Goal: Use online tool/utility: Utilize a website feature to perform a specific function

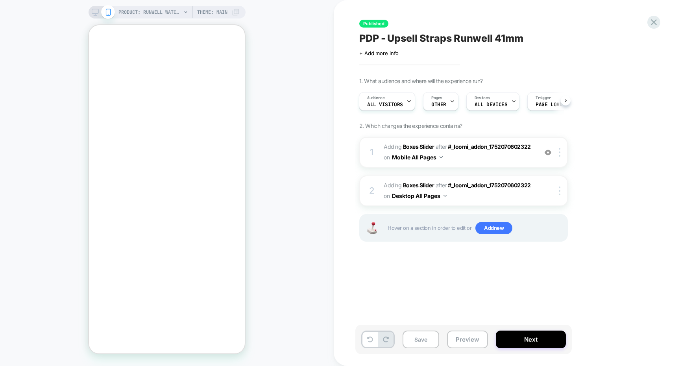
scroll to position [385, 0]
click at [98, 13] on rect at bounding box center [95, 11] width 7 height 4
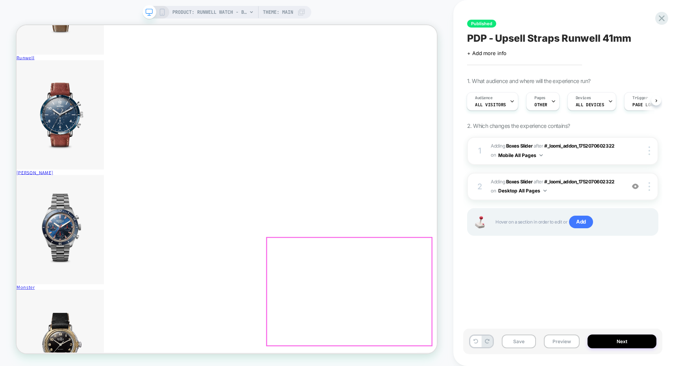
scroll to position [518, 0]
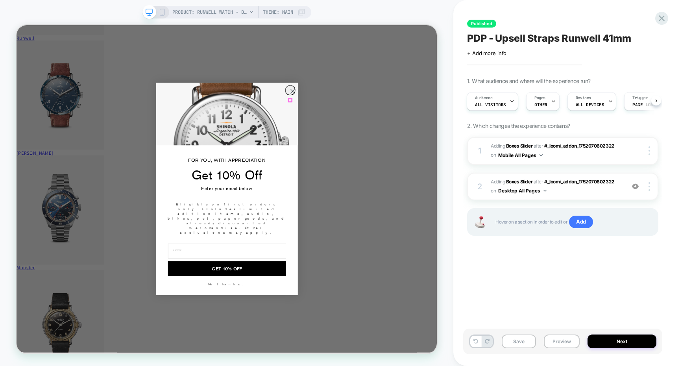
click at [383, 120] on circle "Close dialog" at bounding box center [384, 113] width 13 height 13
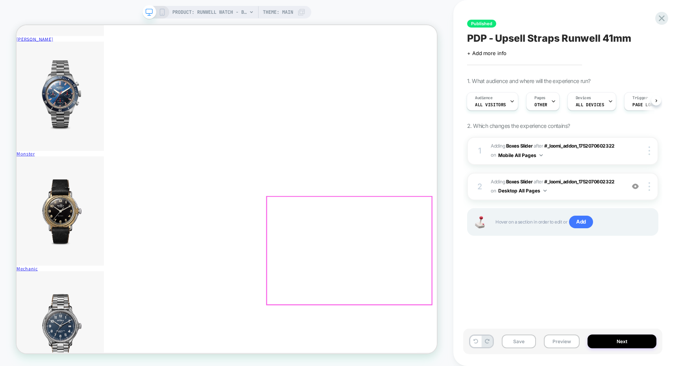
scroll to position [687, 0]
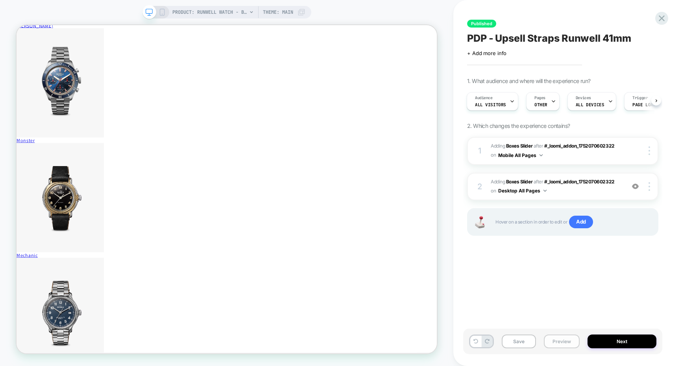
click at [562, 346] on button "Preview" at bounding box center [562, 342] width 36 height 14
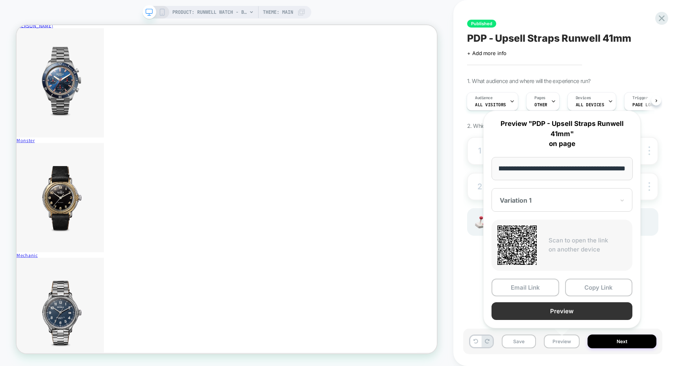
scroll to position [0, 0]
click at [539, 308] on button "Preview" at bounding box center [562, 311] width 141 height 18
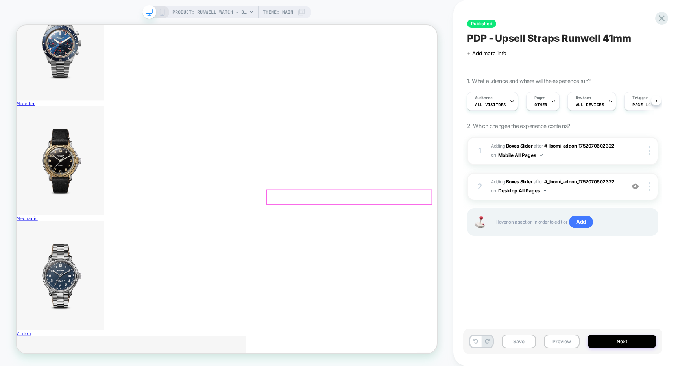
scroll to position [769, 0]
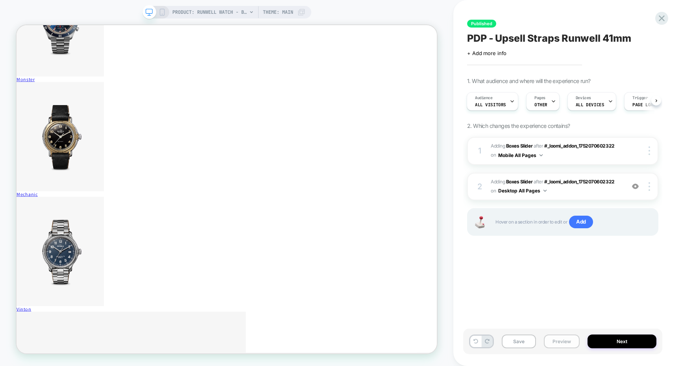
click at [566, 344] on button "Preview" at bounding box center [562, 342] width 36 height 14
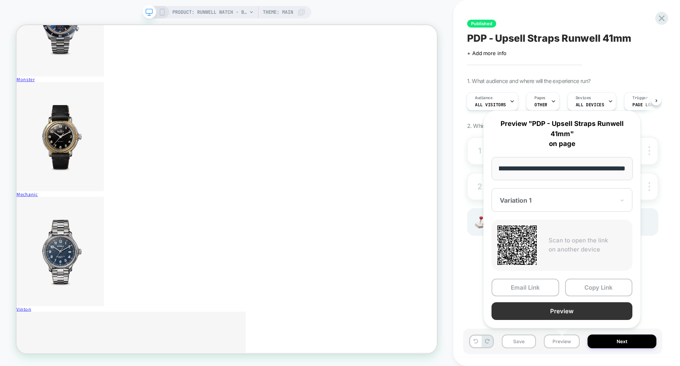
scroll to position [0, 0]
click at [538, 305] on button "Preview" at bounding box center [562, 311] width 141 height 18
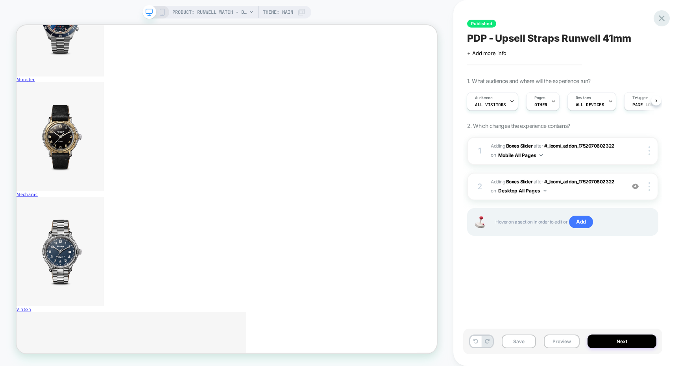
click at [663, 18] on icon at bounding box center [661, 18] width 11 height 11
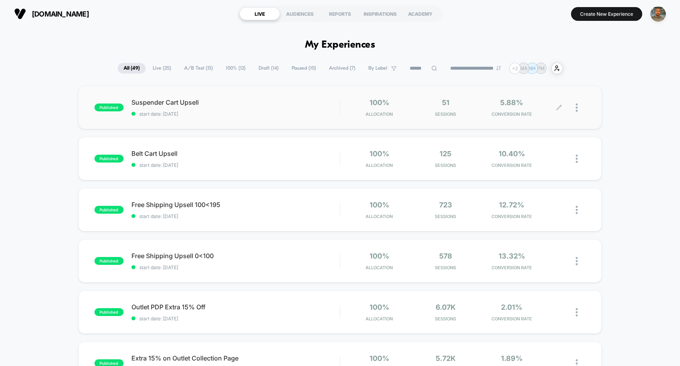
click at [580, 110] on div at bounding box center [581, 107] width 10 height 18
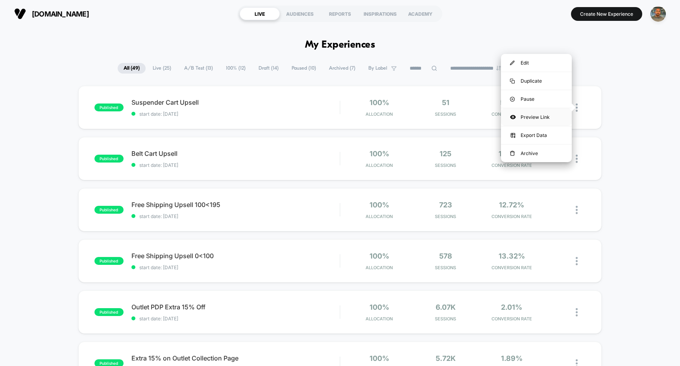
click at [537, 118] on div "Preview Link" at bounding box center [536, 117] width 71 height 18
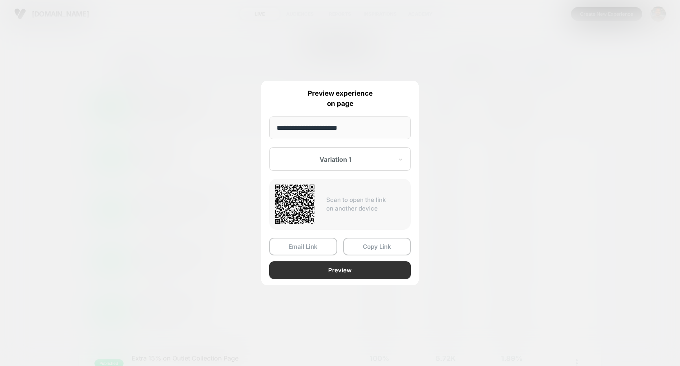
click at [329, 266] on button "Preview" at bounding box center [340, 270] width 142 height 18
